Goal: Task Accomplishment & Management: Manage account settings

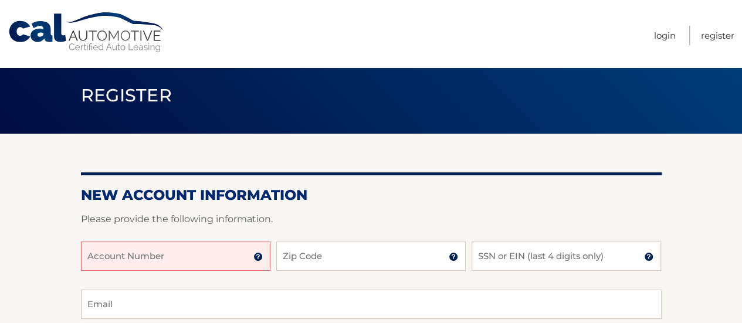
scroll to position [117, 0]
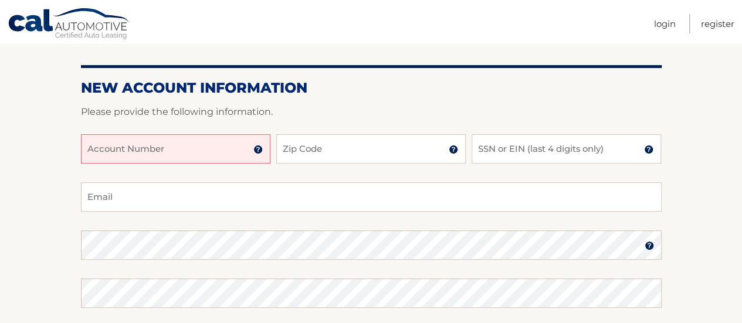
click at [182, 152] on input "Account Number" at bounding box center [176, 148] width 190 height 29
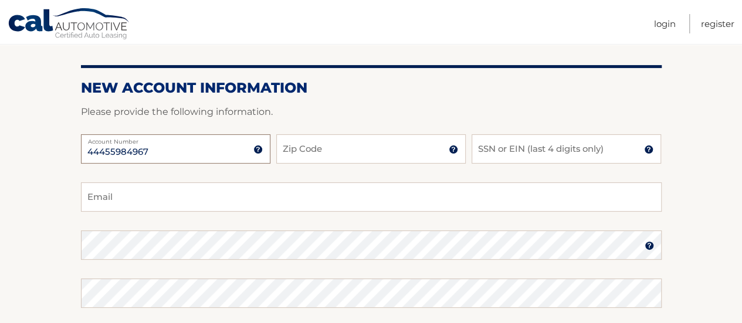
type input "44455984967"
type input "07753"
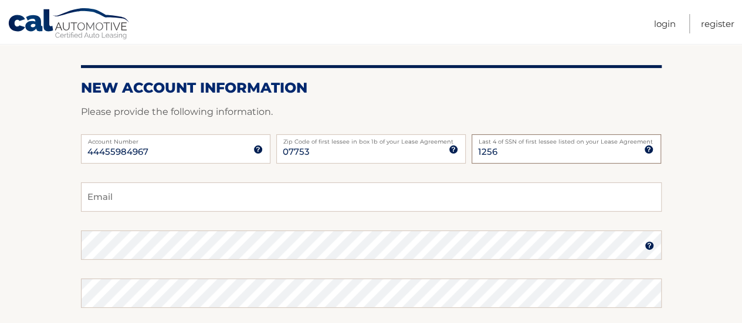
type input "1256"
click at [147, 193] on input "Email" at bounding box center [371, 197] width 581 height 29
type input "Yamilfranco27@yahoo.com"
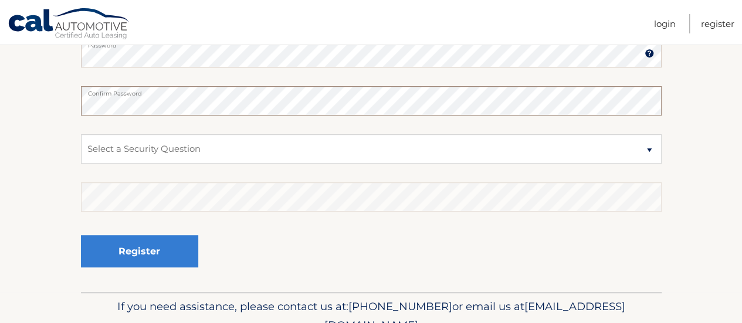
scroll to position [352, 0]
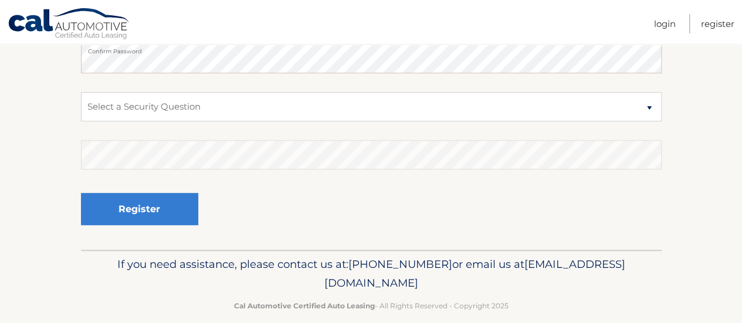
click at [188, 84] on fieldset "Yamilfranco27@yahoo.com Email Password Password should be a minimum of 6 charac…" at bounding box center [371, 99] width 581 height 302
click at [187, 100] on select "Select a Security Question What was the name of your elementary school? What is…" at bounding box center [371, 106] width 581 height 29
select select "2"
click at [81, 92] on select "Select a Security Question What was the name of your elementary school? What is…" at bounding box center [371, 106] width 581 height 29
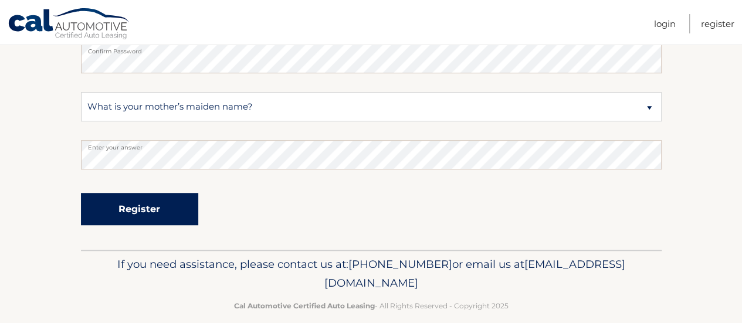
click at [171, 201] on button "Register" at bounding box center [139, 209] width 117 height 32
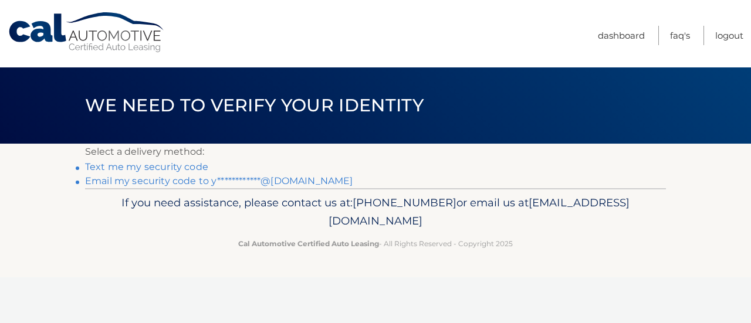
click at [189, 166] on link "Text me my security code" at bounding box center [146, 166] width 123 height 11
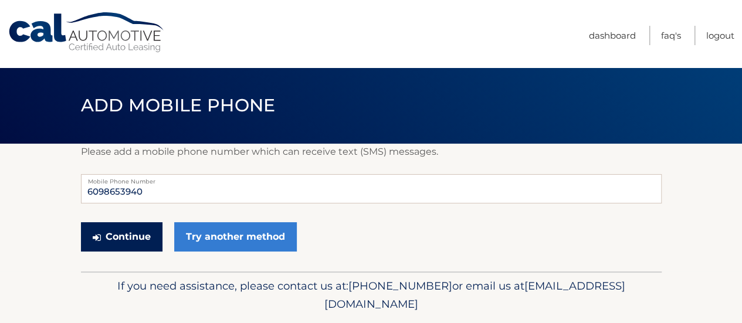
click at [140, 231] on button "Continue" at bounding box center [122, 236] width 82 height 29
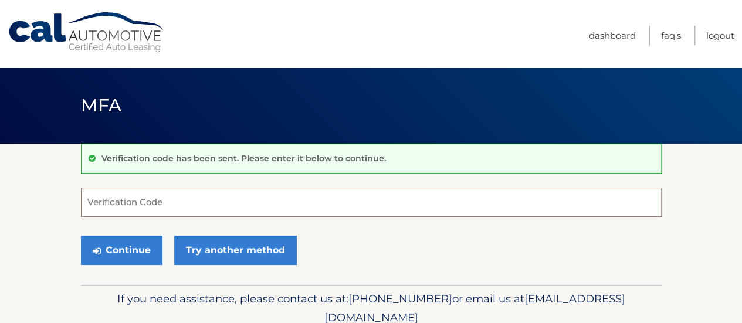
click at [146, 208] on input "Verification Code" at bounding box center [371, 202] width 581 height 29
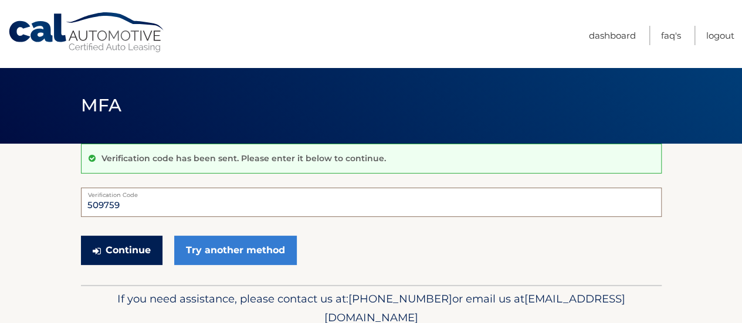
type input "509759"
click at [113, 249] on button "Continue" at bounding box center [122, 250] width 82 height 29
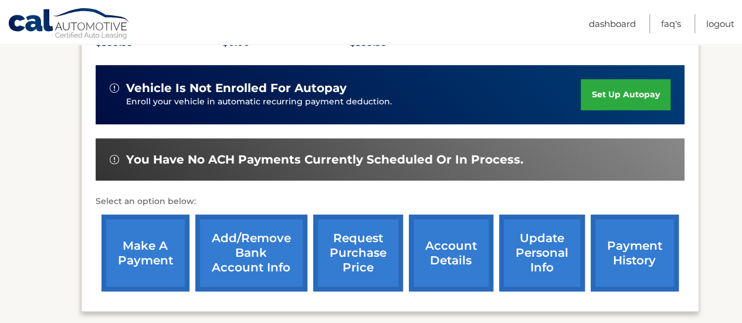
scroll to position [293, 0]
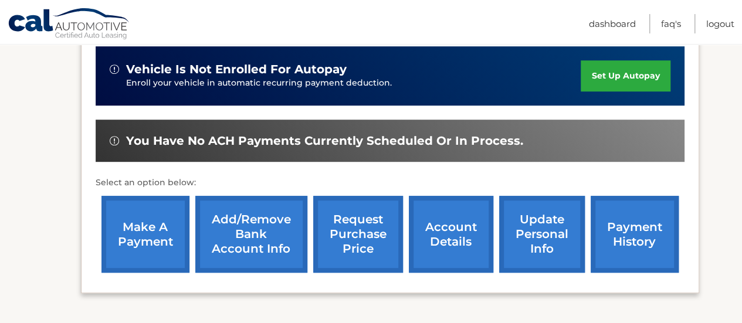
click at [154, 231] on link "make a payment" at bounding box center [146, 234] width 88 height 77
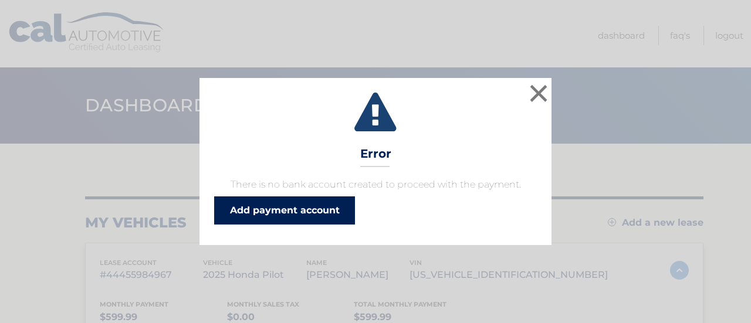
click at [275, 222] on link "Add payment account" at bounding box center [284, 211] width 141 height 28
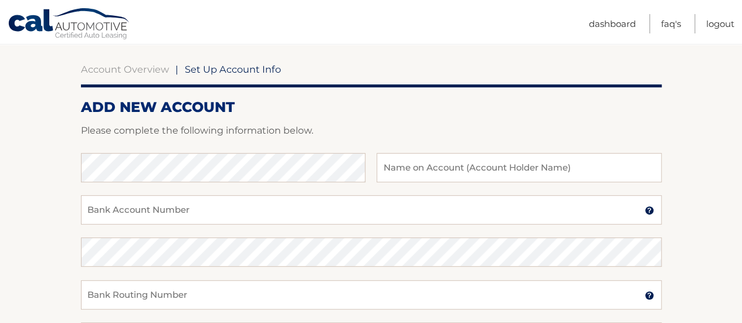
scroll to position [117, 0]
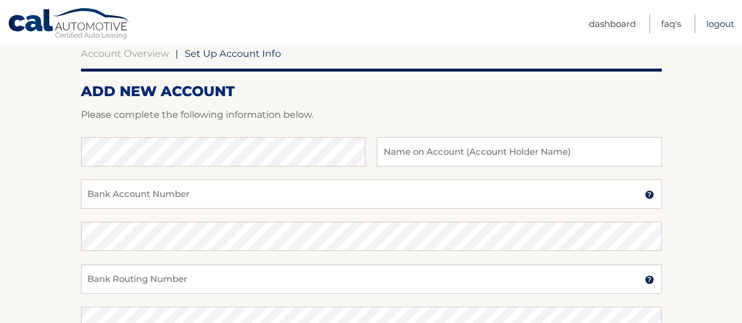
click at [722, 26] on link "Logout" at bounding box center [721, 23] width 28 height 19
